Goal: Information Seeking & Learning: Get advice/opinions

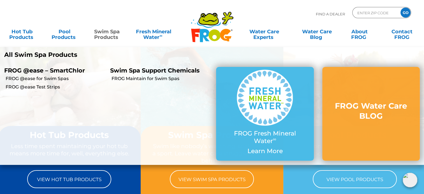
click at [110, 33] on link "Swim Spa Products" at bounding box center [107, 31] width 33 height 11
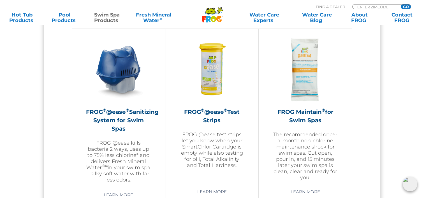
scroll to position [516, 0]
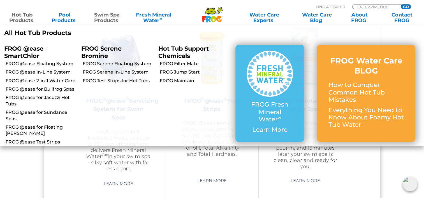
click at [24, 15] on link "Hot Tub Products" at bounding box center [22, 17] width 33 height 11
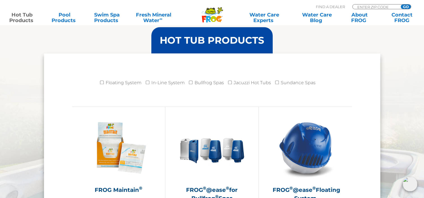
scroll to position [560, 0]
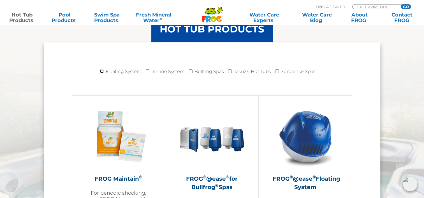
click at [103, 71] on input "Floating System" at bounding box center [102, 72] width 4 height 4
checkbox input "true"
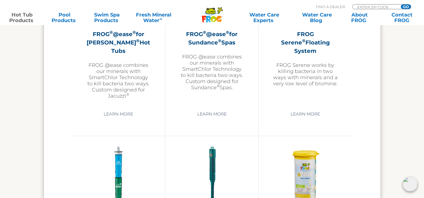
scroll to position [1076, 0]
click at [301, 111] on link "Learn More" at bounding box center [305, 115] width 42 height 10
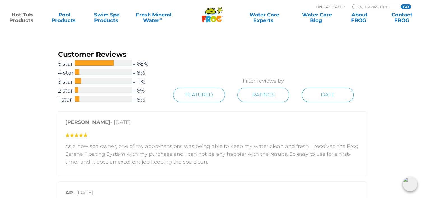
scroll to position [706, 0]
click at [66, 99] on span "1 star" at bounding box center [66, 99] width 17 height 9
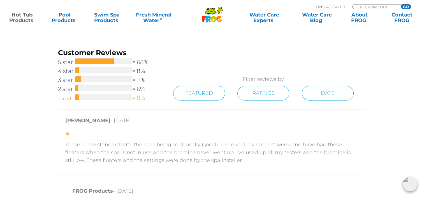
scroll to position [710, 0]
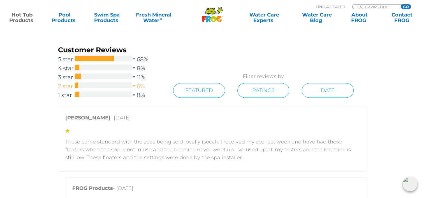
click at [66, 85] on span "2 star" at bounding box center [66, 86] width 17 height 9
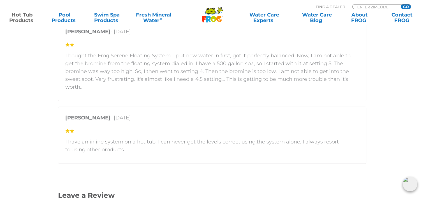
scroll to position [845, 0]
